Goal: Information Seeking & Learning: Learn about a topic

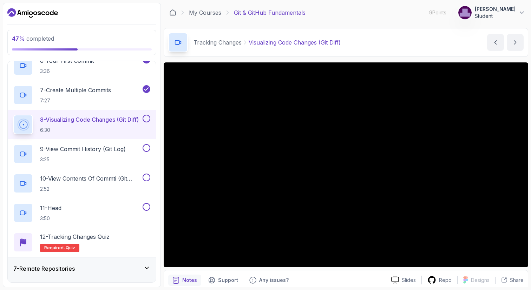
scroll to position [337, 0]
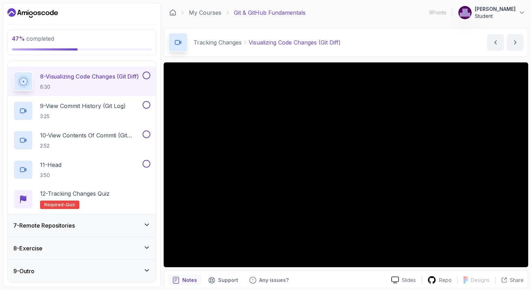
click at [99, 269] on div "9 - Outro" at bounding box center [81, 271] width 137 height 8
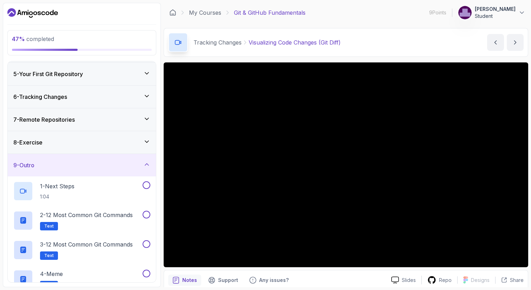
scroll to position [160, 0]
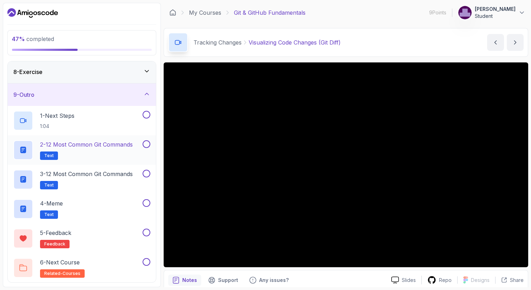
click at [114, 153] on h2 "2 - 12 Most Common Git Commands Text" at bounding box center [86, 150] width 93 height 20
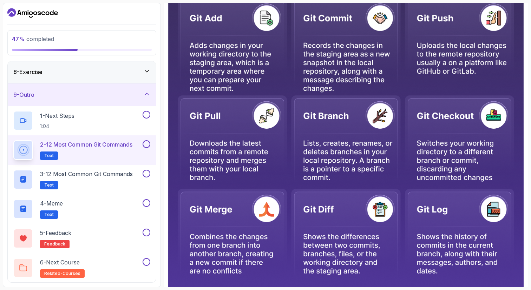
scroll to position [301, 0]
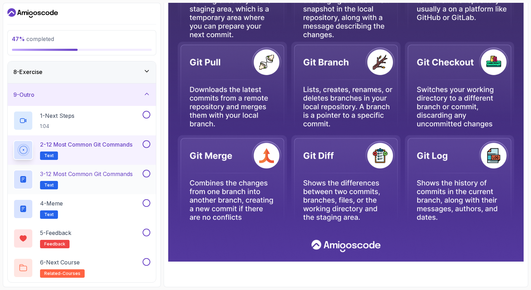
click at [105, 179] on h2 "3 - 12 Most Common Git Commands Text" at bounding box center [86, 180] width 93 height 20
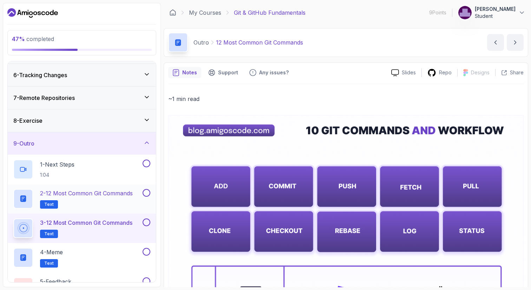
scroll to position [116, 0]
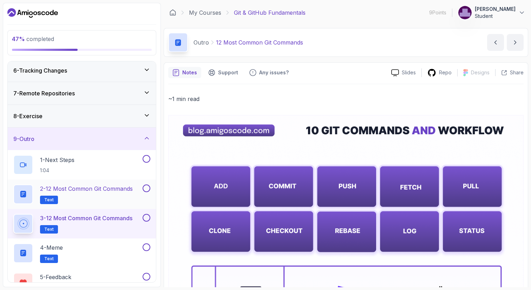
click at [105, 185] on p "2 - 12 Most Common Git Commands" at bounding box center [86, 189] width 93 height 8
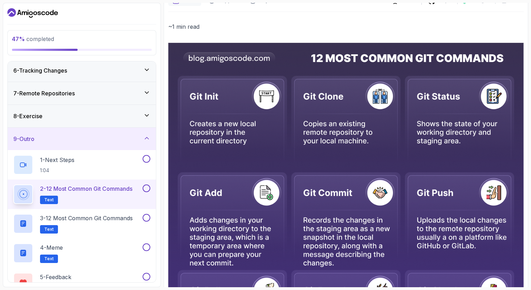
scroll to position [83, 0]
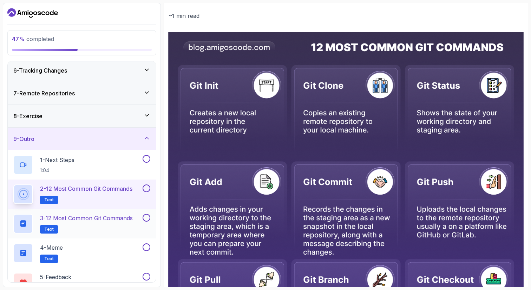
click at [103, 233] on h2 "3 - 12 Most Common Git Commands Text" at bounding box center [86, 224] width 93 height 20
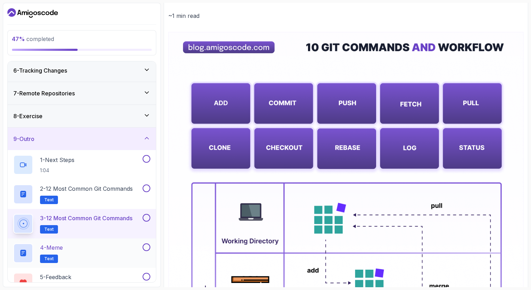
click at [82, 252] on div "4 - Meme Text" at bounding box center [77, 254] width 128 height 20
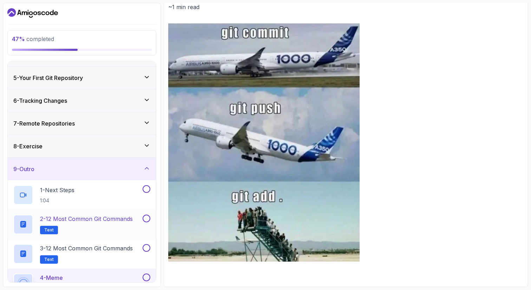
scroll to position [79, 0]
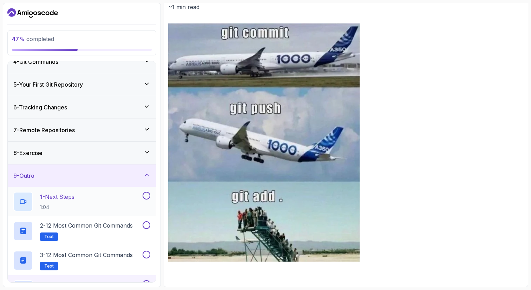
click at [65, 204] on p "1:04" at bounding box center [57, 207] width 34 height 7
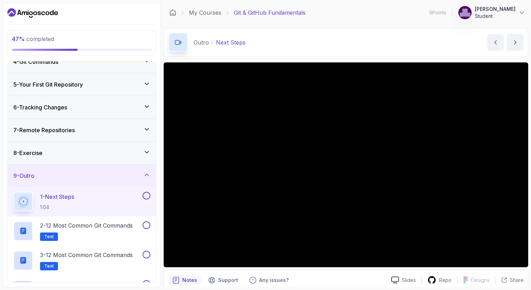
click at [92, 149] on div "8 - Exercise" at bounding box center [81, 153] width 137 height 8
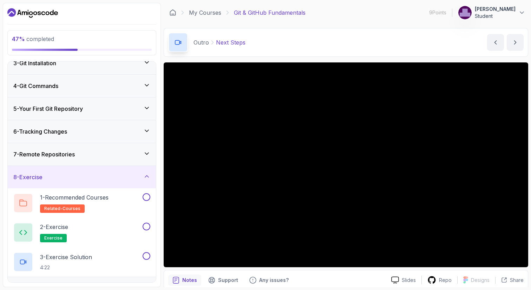
scroll to position [72, 0]
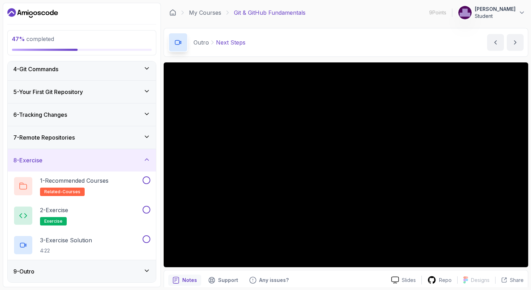
click at [102, 157] on div "8 - Exercise" at bounding box center [81, 160] width 137 height 8
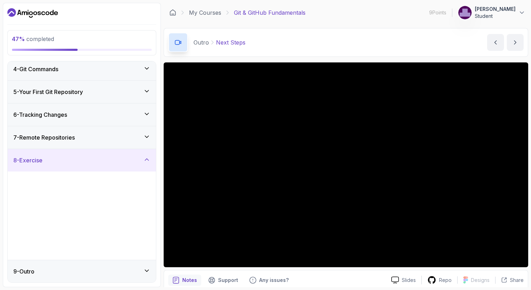
scroll to position [0, 0]
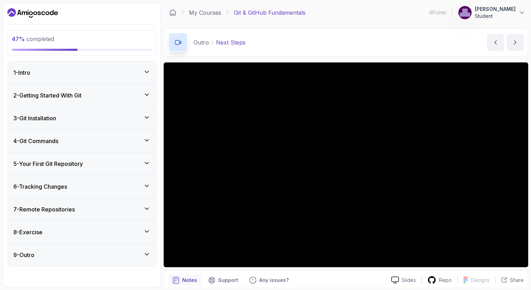
click at [83, 161] on h3 "5 - Your First Git Repository" at bounding box center [47, 164] width 69 height 8
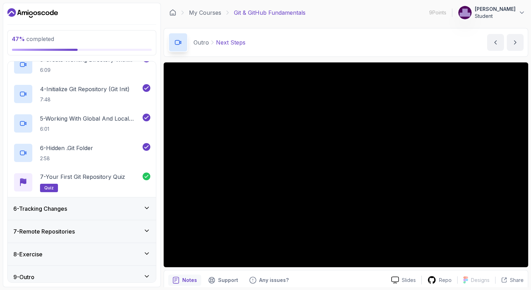
scroll to position [190, 0]
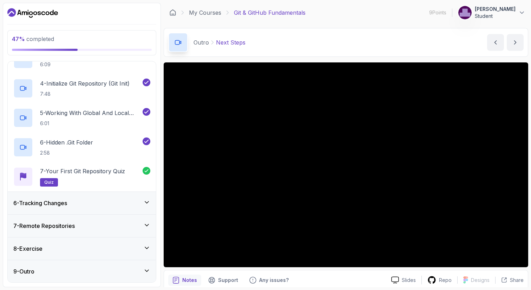
click at [80, 204] on div "6 - Tracking Changes" at bounding box center [81, 203] width 137 height 8
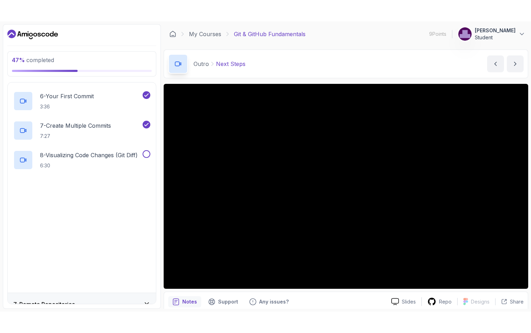
scroll to position [282, 0]
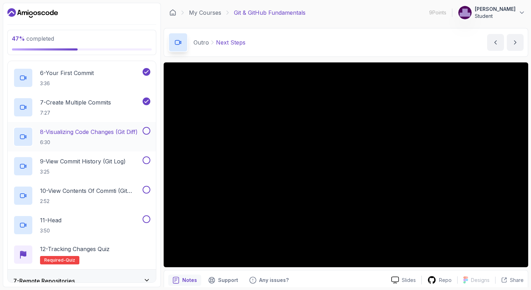
click at [101, 140] on p "6:30" at bounding box center [89, 142] width 98 height 7
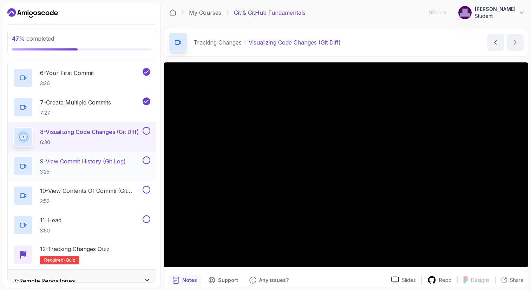
click at [146, 163] on button at bounding box center [147, 161] width 8 height 8
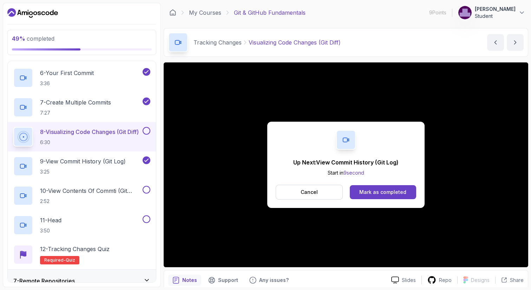
click at [150, 131] on div "8 - Visualizing Code Changes (Git Diff) 6:30" at bounding box center [82, 136] width 148 height 29
click at [145, 131] on button at bounding box center [147, 131] width 8 height 8
click at [147, 160] on icon at bounding box center [146, 160] width 6 height 7
click at [368, 193] on div "Mark as completed" at bounding box center [382, 192] width 47 height 7
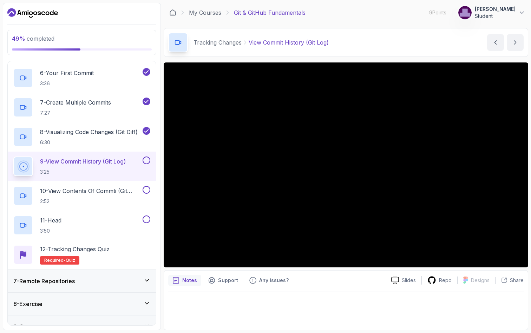
click at [62, 122] on iframe at bounding box center [265, 166] width 531 height 333
click at [76, 125] on iframe at bounding box center [265, 166] width 531 height 333
click at [92, 158] on iframe at bounding box center [265, 166] width 531 height 333
click at [68, 105] on iframe at bounding box center [265, 166] width 531 height 333
click at [109, 201] on iframe at bounding box center [265, 166] width 531 height 333
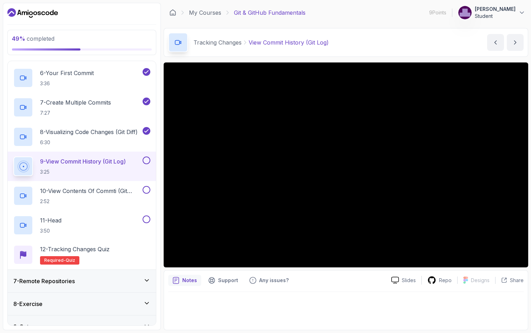
click at [111, 182] on iframe at bounding box center [265, 166] width 531 height 333
click at [84, 190] on iframe at bounding box center [265, 166] width 531 height 333
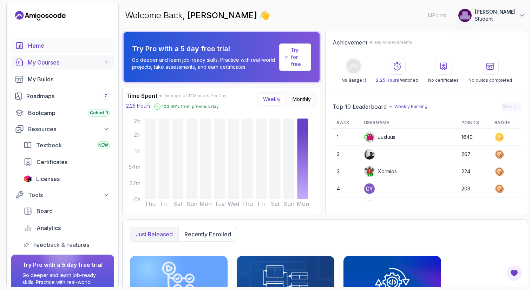
click at [63, 65] on div "My Courses 1" at bounding box center [69, 62] width 82 height 8
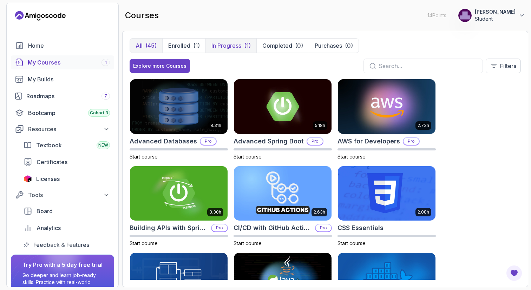
click at [175, 45] on button "In Progress (1)" at bounding box center [230, 46] width 51 height 14
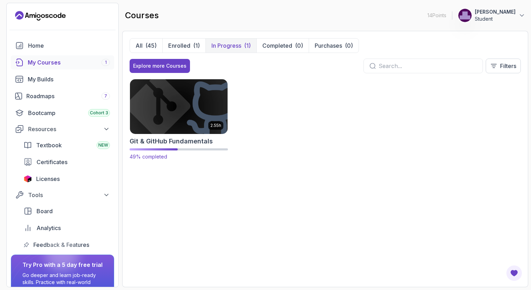
click at [175, 115] on img at bounding box center [178, 106] width 102 height 57
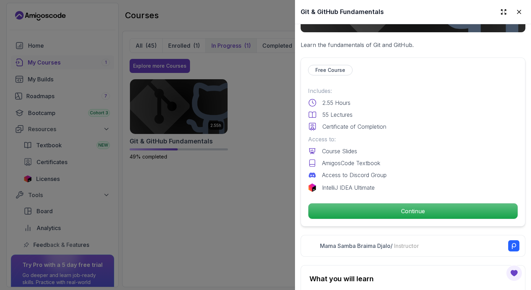
scroll to position [114, 0]
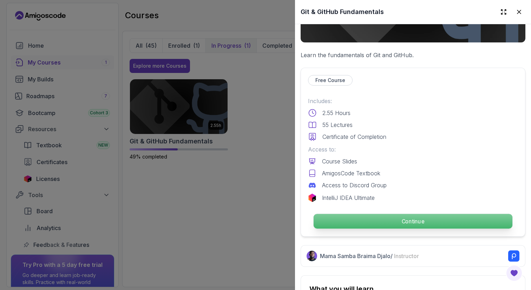
click at [175, 219] on p "Continue" at bounding box center [412, 221] width 199 height 15
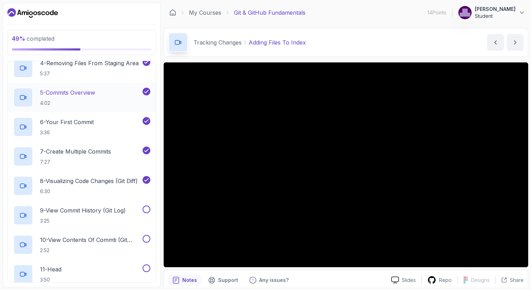
scroll to position [246, 0]
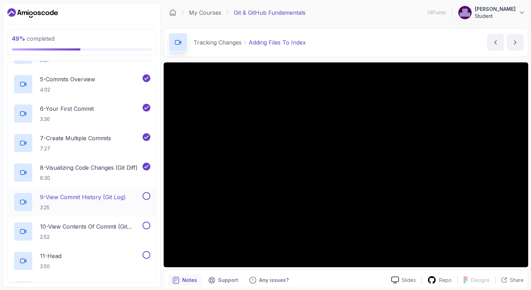
click at [91, 198] on p "9 - View Commit History (Git Log)" at bounding box center [83, 197] width 86 height 8
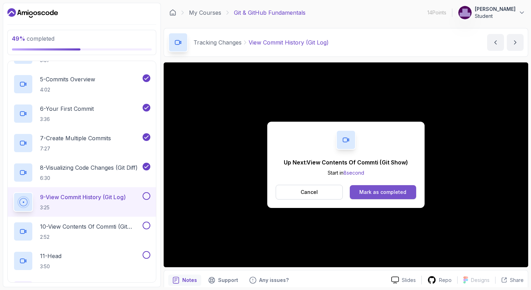
click at [175, 191] on div "Mark as completed" at bounding box center [382, 192] width 47 height 7
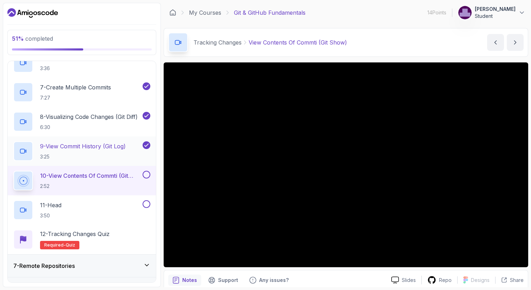
scroll to position [292, 0]
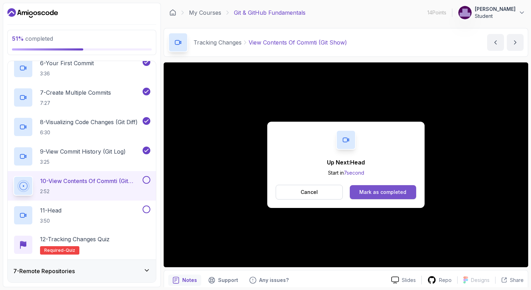
click at [175, 193] on div "Mark as completed" at bounding box center [382, 192] width 47 height 7
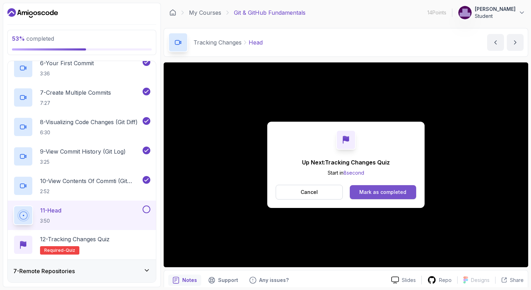
click at [175, 190] on div "Mark as completed" at bounding box center [382, 192] width 47 height 7
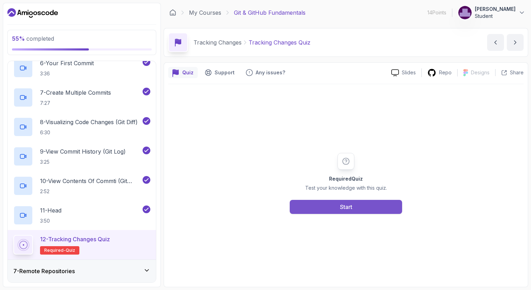
click at [175, 206] on button "Start" at bounding box center [346, 207] width 112 height 14
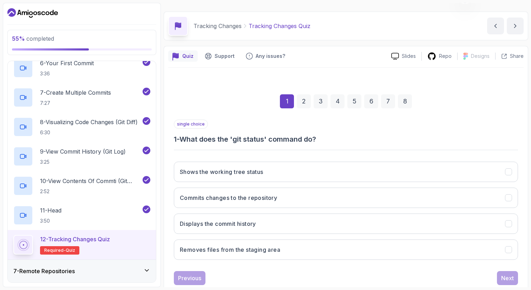
scroll to position [25, 0]
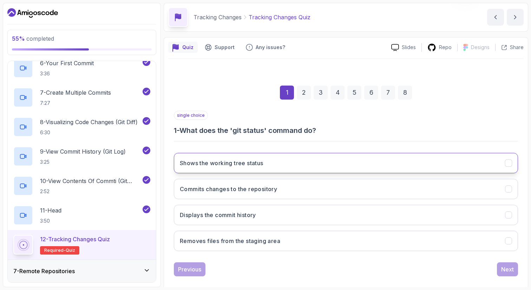
click at [175, 167] on h3 "Shows the working tree status" at bounding box center [222, 163] width 84 height 8
click at [175, 263] on div "Next" at bounding box center [507, 269] width 13 height 8
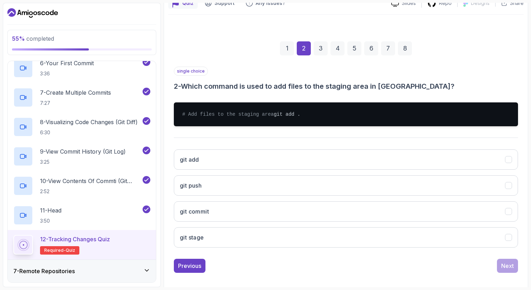
scroll to position [73, 0]
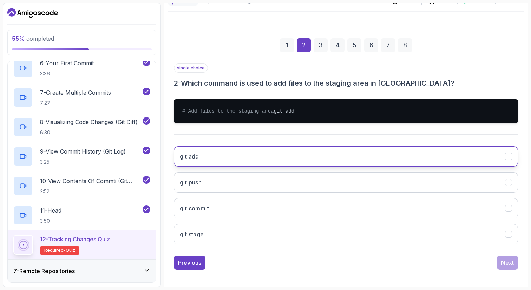
click at [175, 165] on button "git add" at bounding box center [346, 156] width 344 height 20
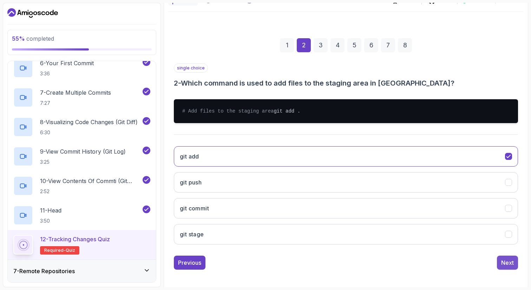
click at [175, 263] on div "Next" at bounding box center [507, 263] width 13 height 8
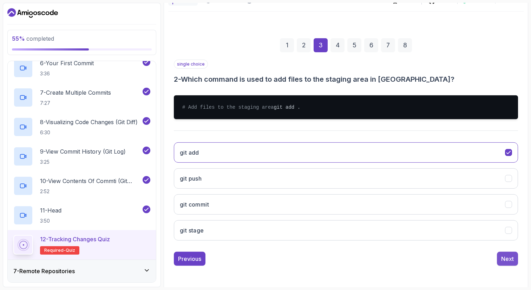
scroll to position [34, 0]
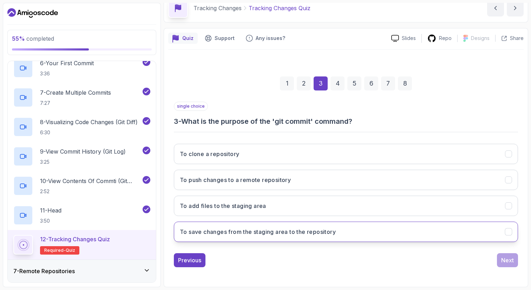
click at [175, 231] on h3 "To save changes from the staging area to the repository" at bounding box center [258, 232] width 156 height 8
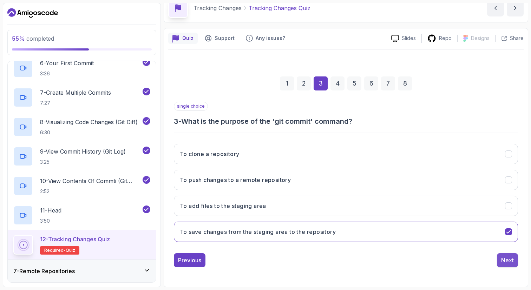
click at [175, 261] on div "Next" at bounding box center [507, 260] width 13 height 8
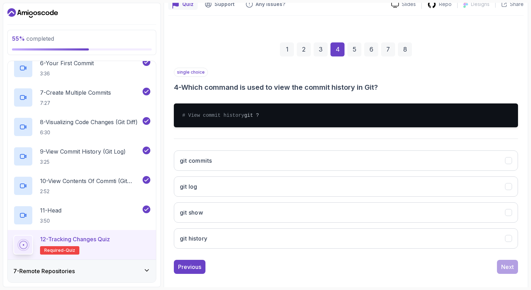
scroll to position [65, 0]
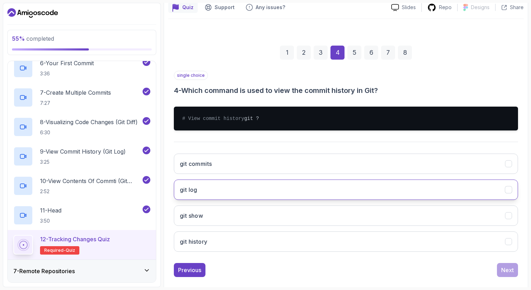
click at [175, 198] on button "git log" at bounding box center [346, 190] width 344 height 20
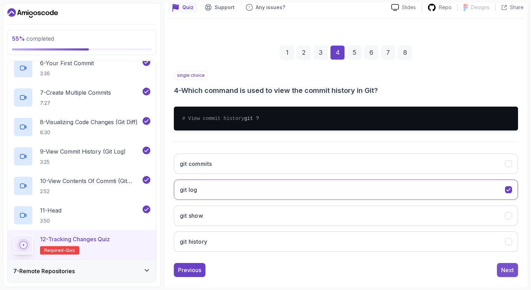
click at [175, 263] on button "Next" at bounding box center [507, 270] width 21 height 14
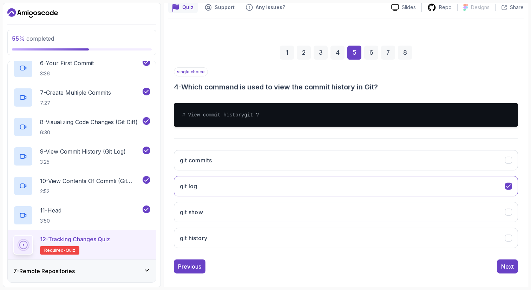
scroll to position [34, 0]
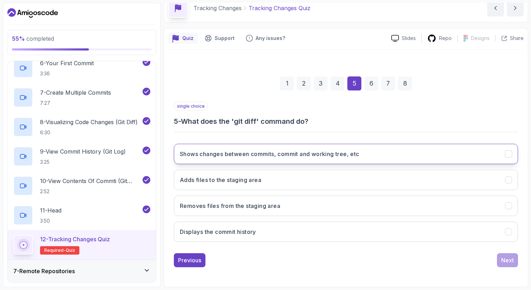
click at [175, 157] on h3 "Shows changes between commits, commit and working tree, etc" at bounding box center [269, 154] width 179 height 8
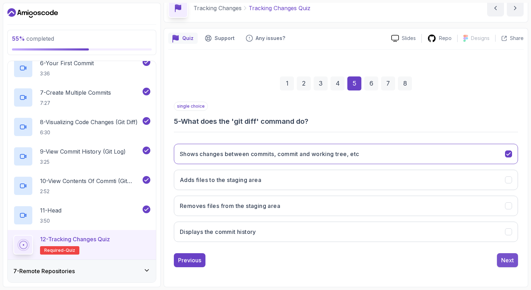
click at [175, 263] on div "Next" at bounding box center [507, 260] width 13 height 8
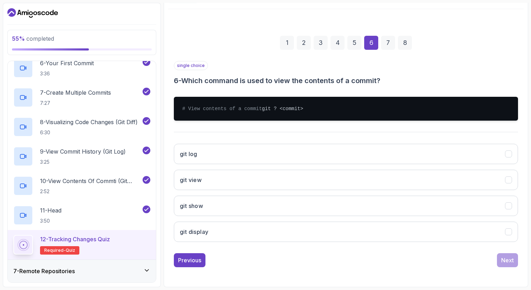
scroll to position [82, 0]
click at [175, 207] on button "git show" at bounding box center [346, 206] width 344 height 20
click at [175, 260] on div "Next" at bounding box center [507, 260] width 13 height 8
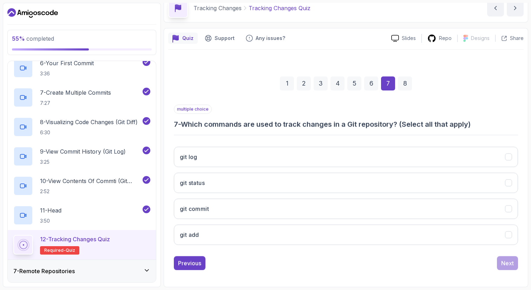
scroll to position [34, 0]
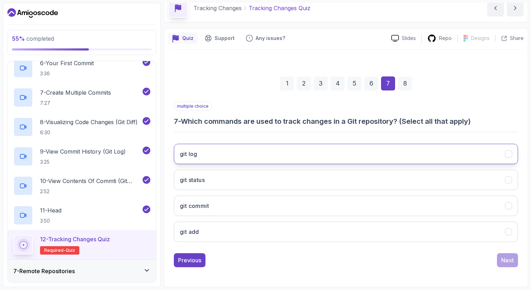
click at [175, 154] on button "git log" at bounding box center [346, 154] width 344 height 20
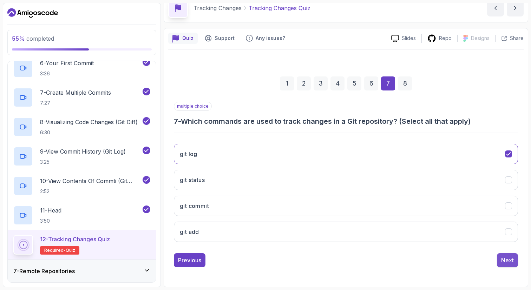
click at [175, 256] on div "Next" at bounding box center [507, 260] width 13 height 8
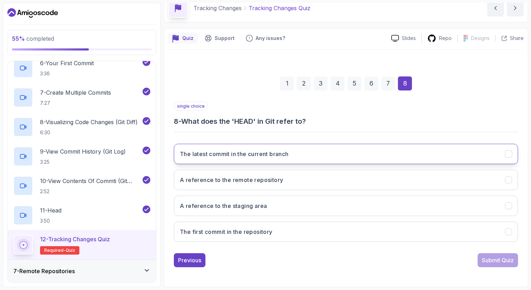
click at [175, 156] on h3 "The latest commit in the current branch" at bounding box center [234, 154] width 109 height 8
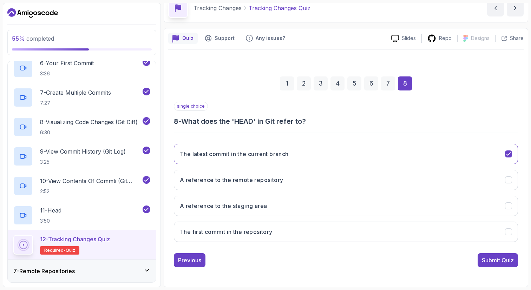
click at [175, 263] on div "Submit Quiz" at bounding box center [498, 260] width 32 height 8
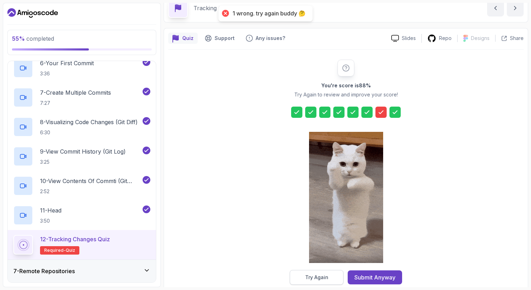
click at [175, 263] on div "Try Again" at bounding box center [316, 277] width 23 height 7
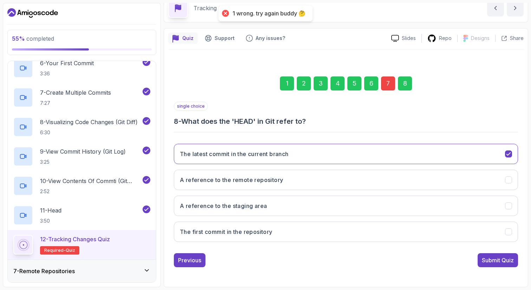
click at [175, 85] on div "7" at bounding box center [388, 84] width 14 height 14
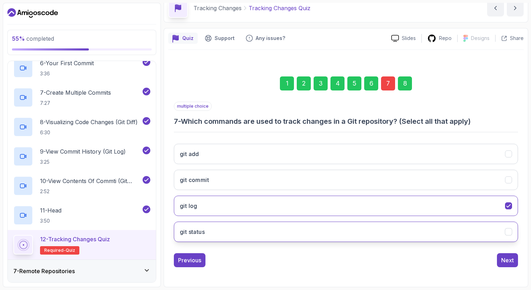
click at [175, 239] on button "git status" at bounding box center [346, 232] width 344 height 20
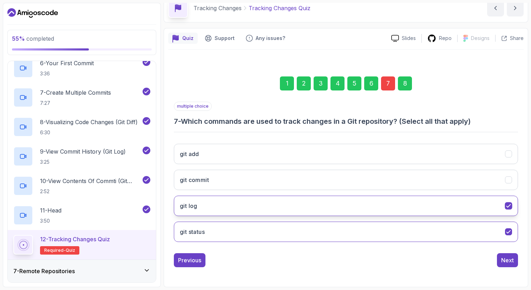
click at [175, 208] on icon "git log" at bounding box center [508, 206] width 7 height 7
click at [175, 215] on button "git log" at bounding box center [346, 206] width 344 height 20
click at [175, 258] on div "Next" at bounding box center [507, 260] width 13 height 8
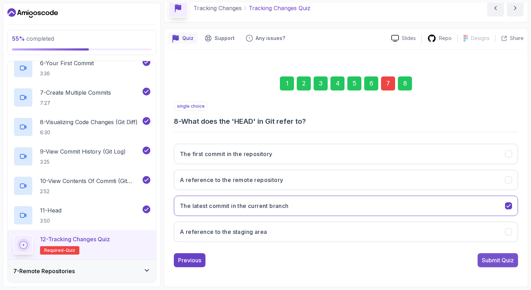
click at [175, 262] on div "Submit Quiz" at bounding box center [498, 260] width 32 height 8
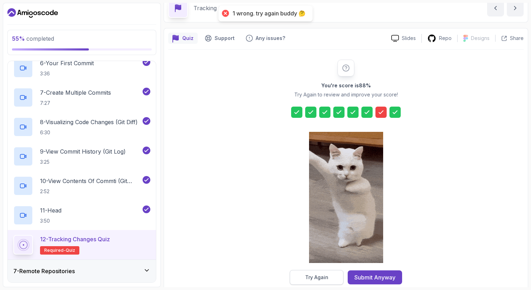
click at [175, 263] on div "Try Again" at bounding box center [316, 277] width 23 height 7
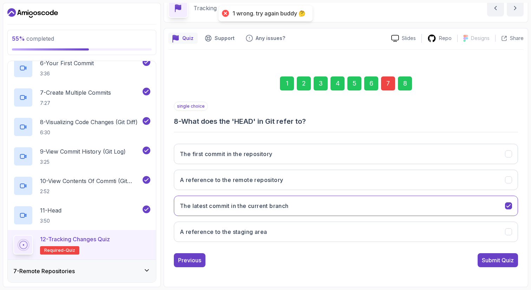
click at [175, 84] on div "7" at bounding box center [388, 84] width 14 height 14
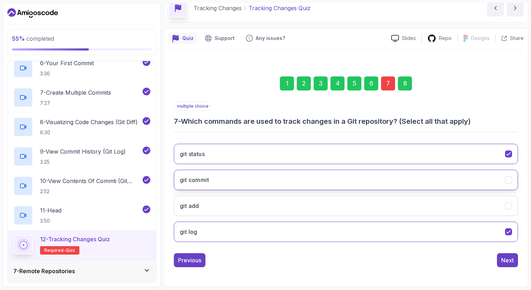
click at [175, 185] on button "git commit" at bounding box center [346, 180] width 344 height 20
click at [175, 260] on div "Next" at bounding box center [507, 260] width 13 height 8
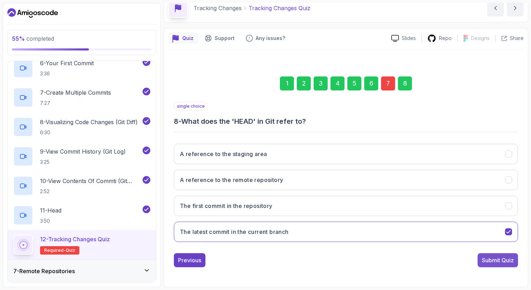
click at [175, 258] on div "Submit Quiz" at bounding box center [498, 260] width 32 height 8
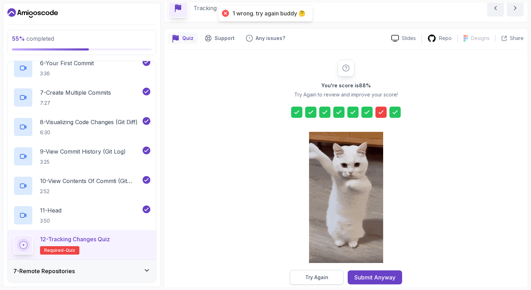
click at [175, 263] on button "Try Again" at bounding box center [317, 277] width 54 height 15
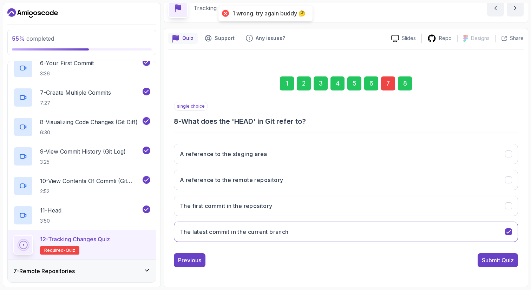
click at [175, 88] on div "7" at bounding box center [388, 84] width 14 height 14
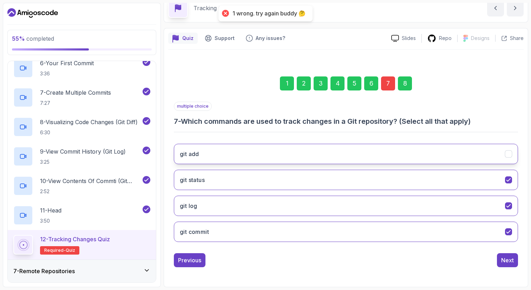
click at [175, 153] on button "git add" at bounding box center [346, 154] width 344 height 20
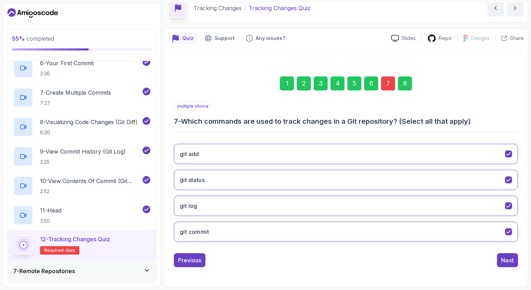
click at [175, 253] on div "multiple choice 7 - Which commands are used to track changes in a Git repositor…" at bounding box center [346, 185] width 344 height 166
click at [175, 259] on div "Next" at bounding box center [507, 260] width 13 height 8
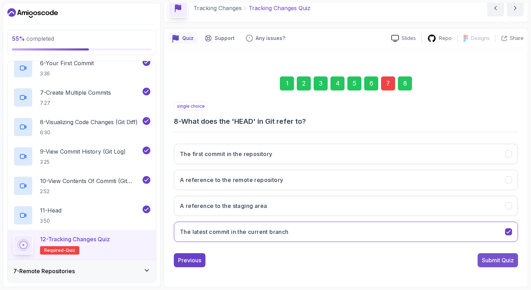
click at [175, 260] on div "Submit Quiz" at bounding box center [498, 260] width 32 height 8
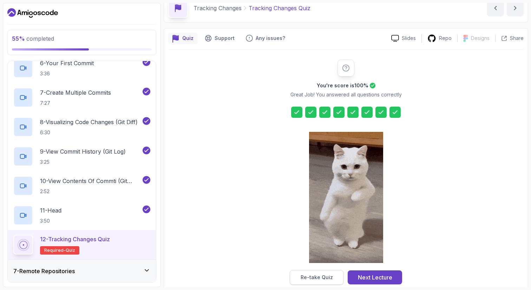
click at [175, 263] on button "Re-take Quiz" at bounding box center [317, 277] width 54 height 15
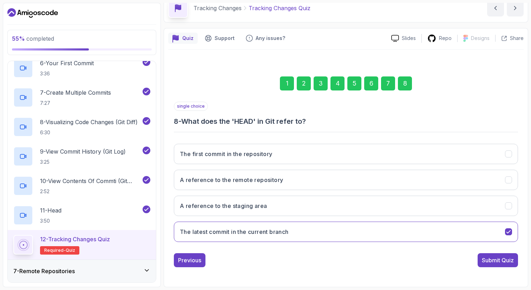
click at [175, 81] on div "7" at bounding box center [388, 84] width 14 height 14
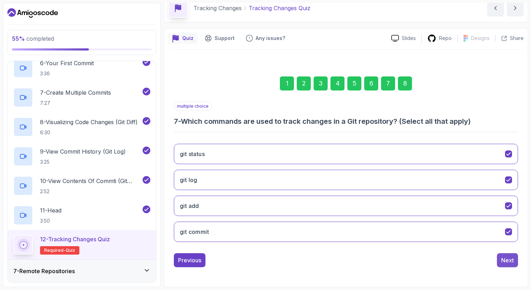
click at [175, 261] on div "Next" at bounding box center [507, 260] width 13 height 8
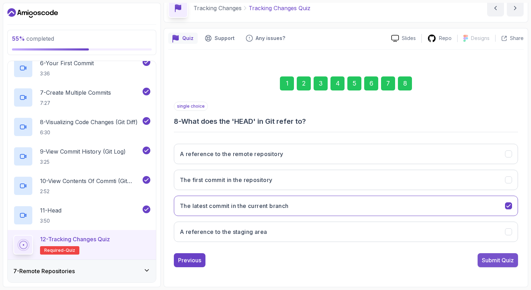
click at [175, 260] on div "Submit Quiz" at bounding box center [498, 260] width 32 height 8
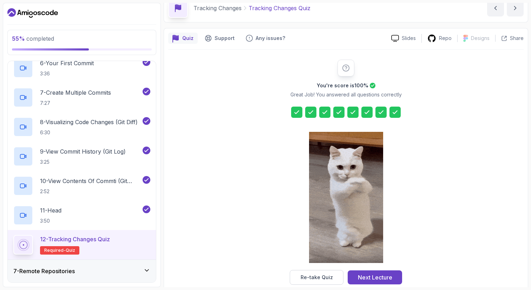
scroll to position [46, 0]
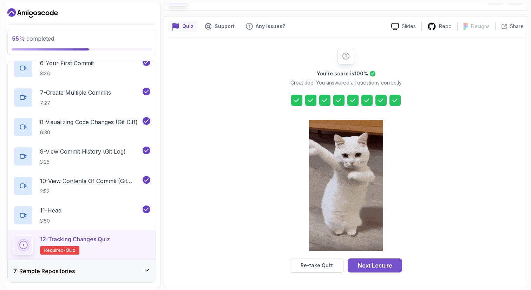
click at [175, 263] on div "Next Lecture" at bounding box center [375, 265] width 34 height 8
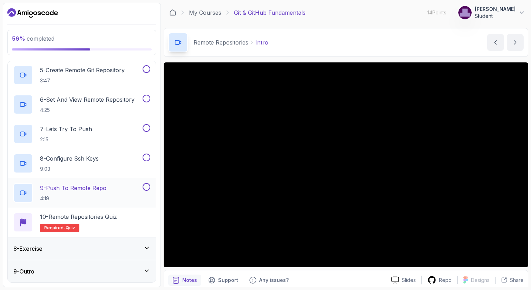
scroll to position [278, 0]
click at [110, 246] on div "8 - Exercise" at bounding box center [81, 248] width 137 height 8
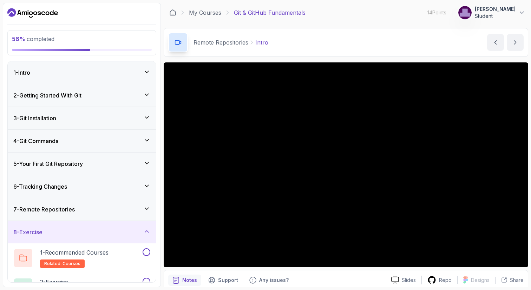
scroll to position [72, 0]
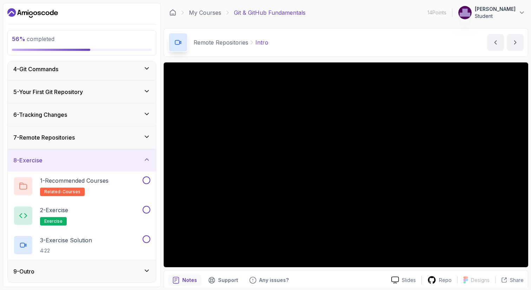
click at [108, 263] on div "9 - Outro" at bounding box center [82, 271] width 148 height 22
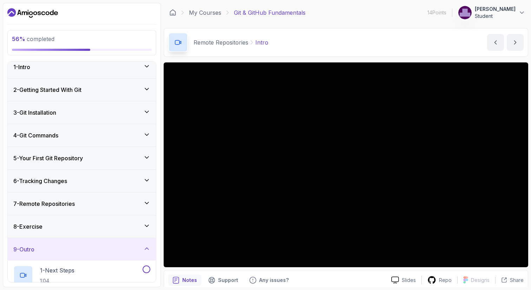
scroll to position [0, 0]
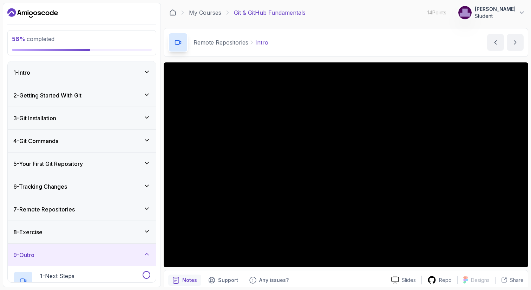
click at [145, 262] on div "9 - Outro" at bounding box center [82, 255] width 148 height 22
